Goal: Find specific page/section: Find specific page/section

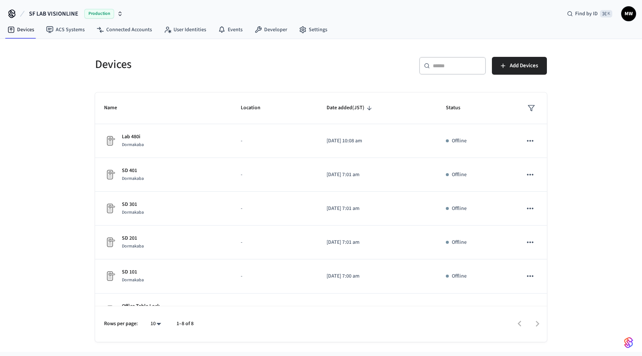
click at [318, 22] on nav "Devices ACS Systems Connected Accounts User Identities Events Developer Settings" at bounding box center [167, 30] width 332 height 17
click at [316, 29] on link "Settings" at bounding box center [313, 29] width 40 height 13
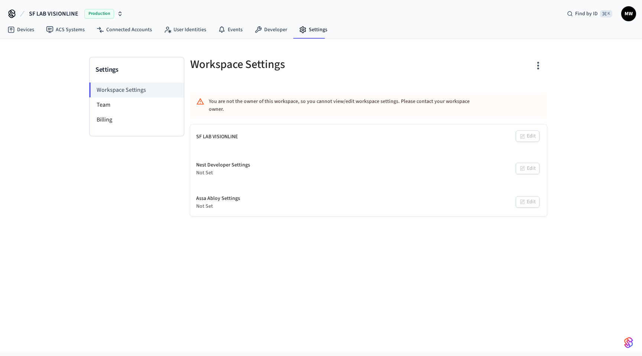
click at [120, 16] on icon "button" at bounding box center [120, 14] width 6 height 6
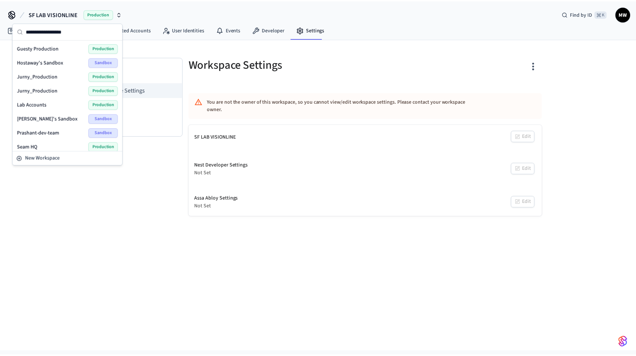
scroll to position [47, 0]
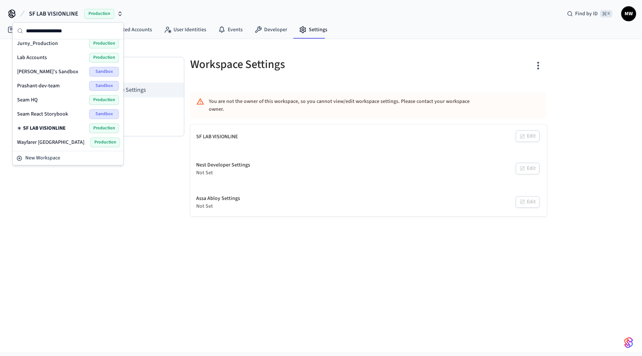
click at [51, 70] on div "[PERSON_NAME]'s Sandbox Sandbox" at bounding box center [68, 72] width 102 height 10
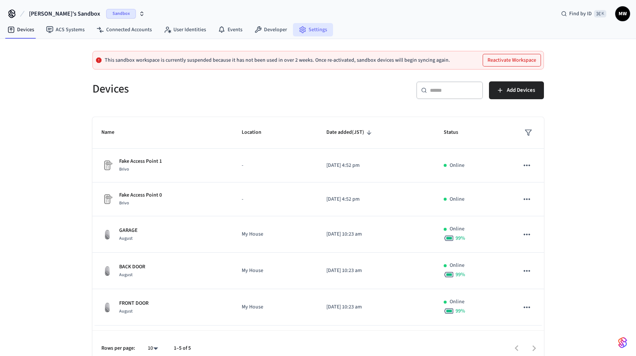
click at [316, 27] on link "Settings" at bounding box center [313, 29] width 40 height 13
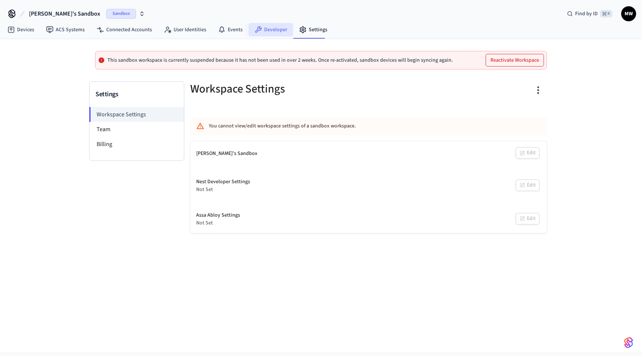
click at [284, 27] on link "Developer" at bounding box center [270, 29] width 45 height 13
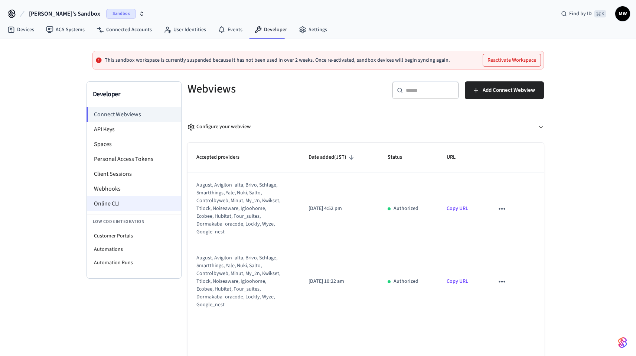
click at [131, 196] on li "Online CLI" at bounding box center [134, 203] width 94 height 15
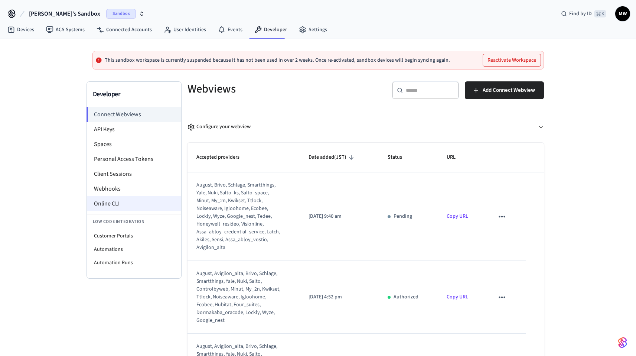
click at [139, 205] on li "Online CLI" at bounding box center [134, 203] width 94 height 15
click at [111, 204] on li "Online CLI" at bounding box center [134, 203] width 94 height 15
